Goal: Check status: Check status

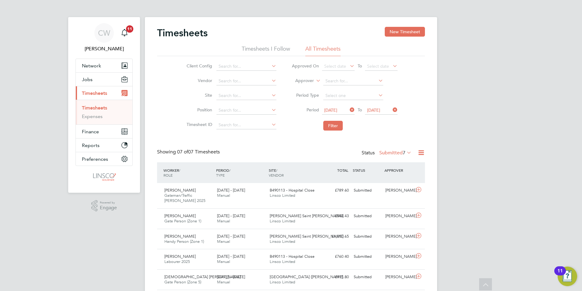
scroll to position [62, 0]
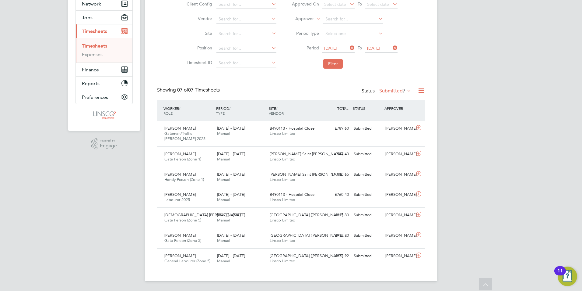
click at [406, 89] on icon at bounding box center [406, 90] width 0 height 9
click at [405, 118] on li "Submitted" at bounding box center [392, 119] width 28 height 9
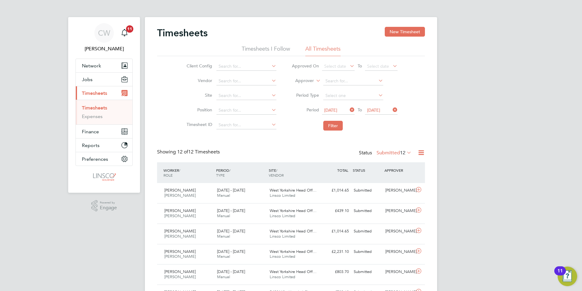
click at [387, 150] on label "Submitted 12" at bounding box center [394, 153] width 35 height 6
click at [394, 179] on li "Submitted" at bounding box center [391, 180] width 28 height 9
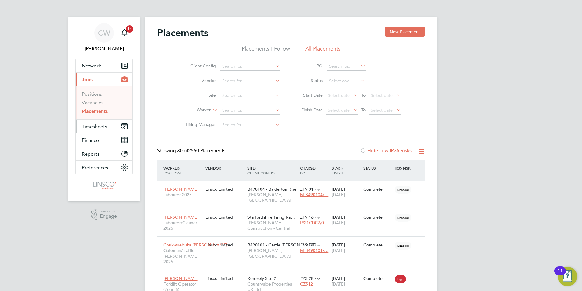
click at [109, 125] on button "Timesheets" at bounding box center [104, 125] width 57 height 13
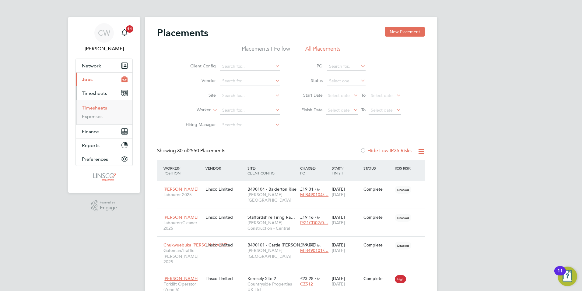
click at [98, 108] on link "Timesheets" at bounding box center [94, 108] width 25 height 6
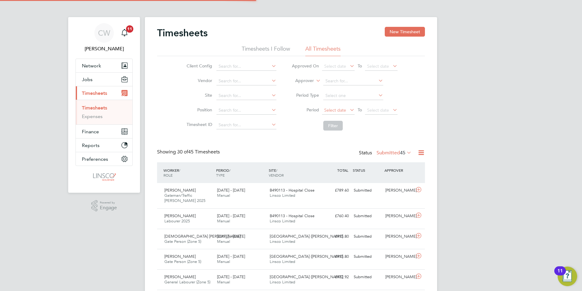
click at [340, 111] on span "Select date" at bounding box center [335, 109] width 22 height 5
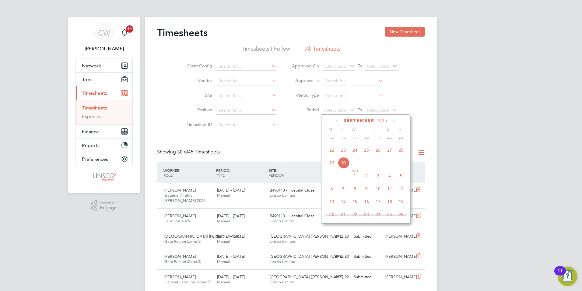
click at [334, 153] on span "22" at bounding box center [332, 150] width 12 height 12
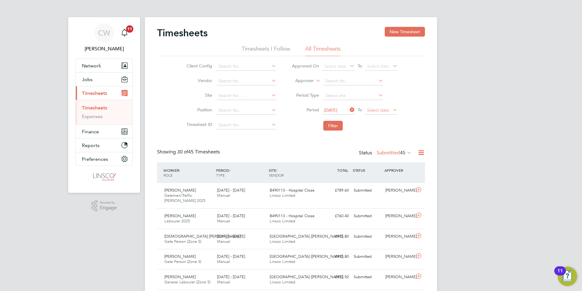
click at [378, 108] on span "Select date" at bounding box center [378, 109] width 22 height 5
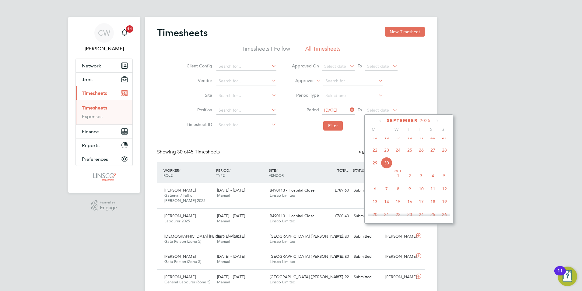
click at [444, 156] on span "28" at bounding box center [445, 150] width 12 height 12
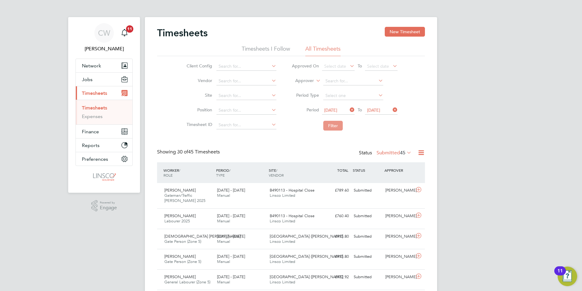
click at [334, 125] on button "Filter" at bounding box center [332, 126] width 19 height 10
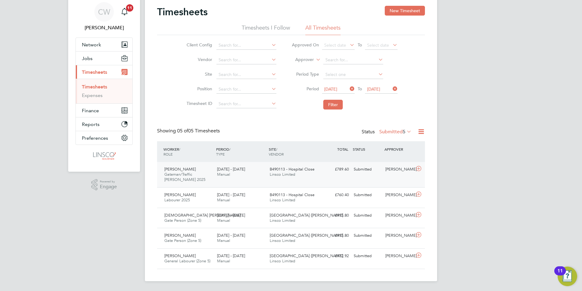
click at [397, 173] on div "[PERSON_NAME]" at bounding box center [399, 169] width 32 height 10
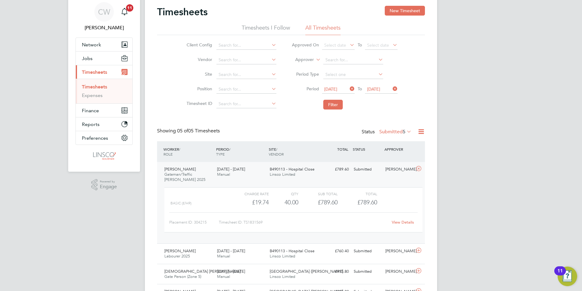
click at [403, 222] on link "View Details" at bounding box center [403, 221] width 22 height 5
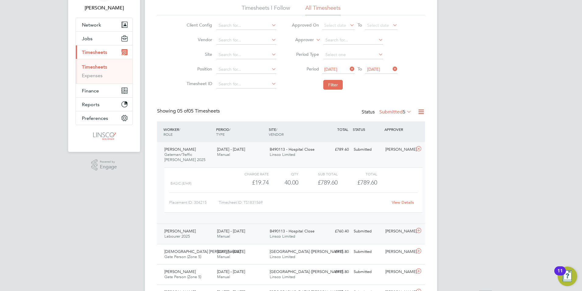
scroll to position [51, 0]
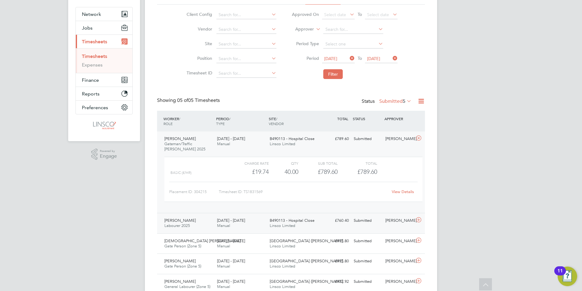
click at [231, 223] on div "[DATE] - [DATE] Manual" at bounding box center [241, 222] width 53 height 15
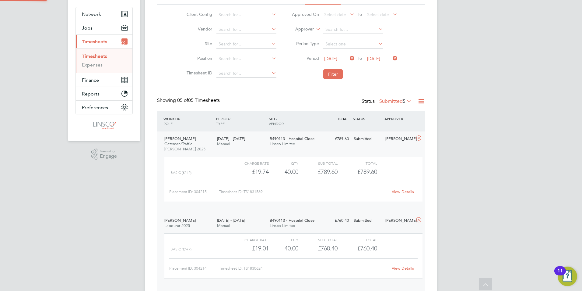
scroll to position [10, 59]
click at [402, 267] on link "View Details" at bounding box center [403, 267] width 22 height 5
